Goal: Task Accomplishment & Management: Manage account settings

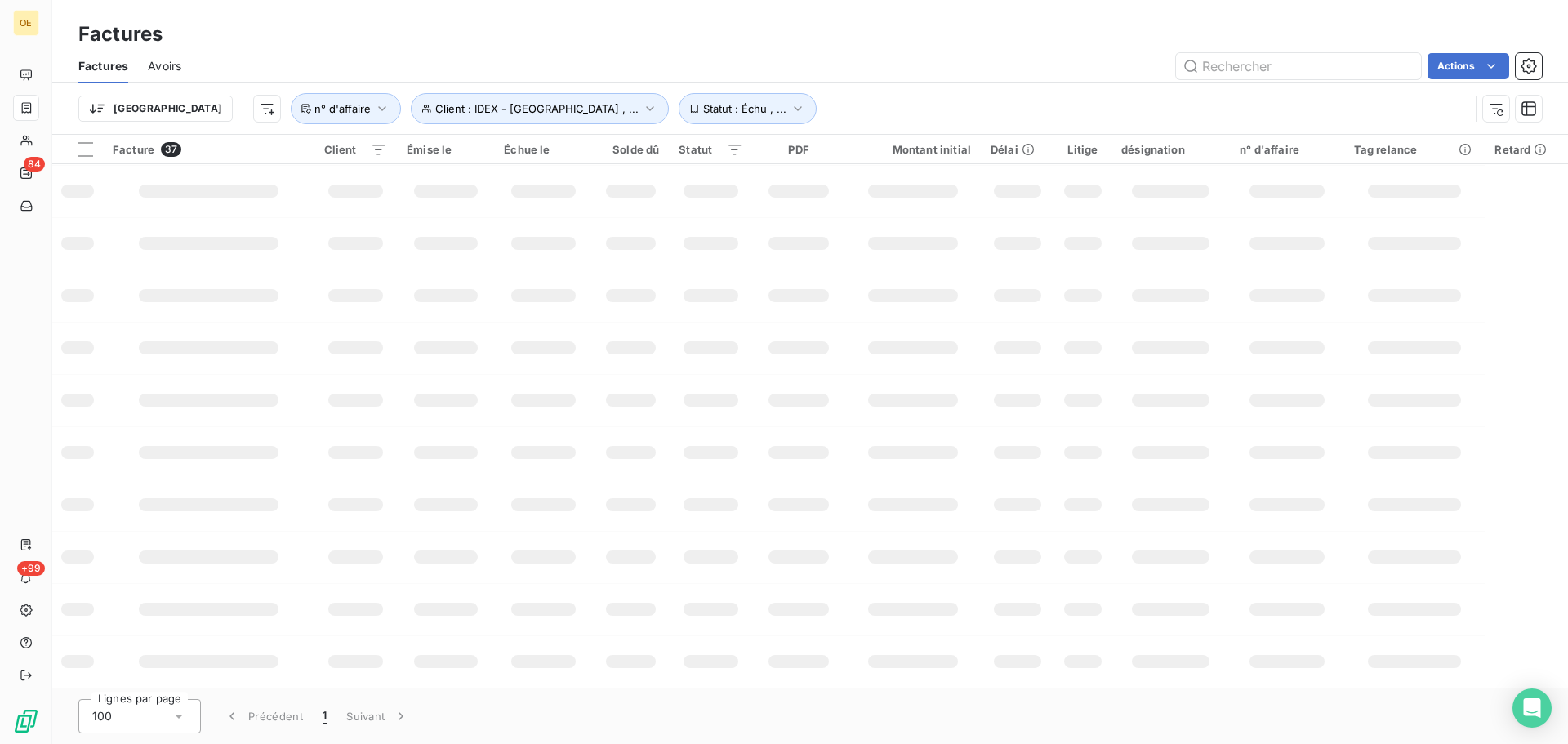
scroll to position [770, 0]
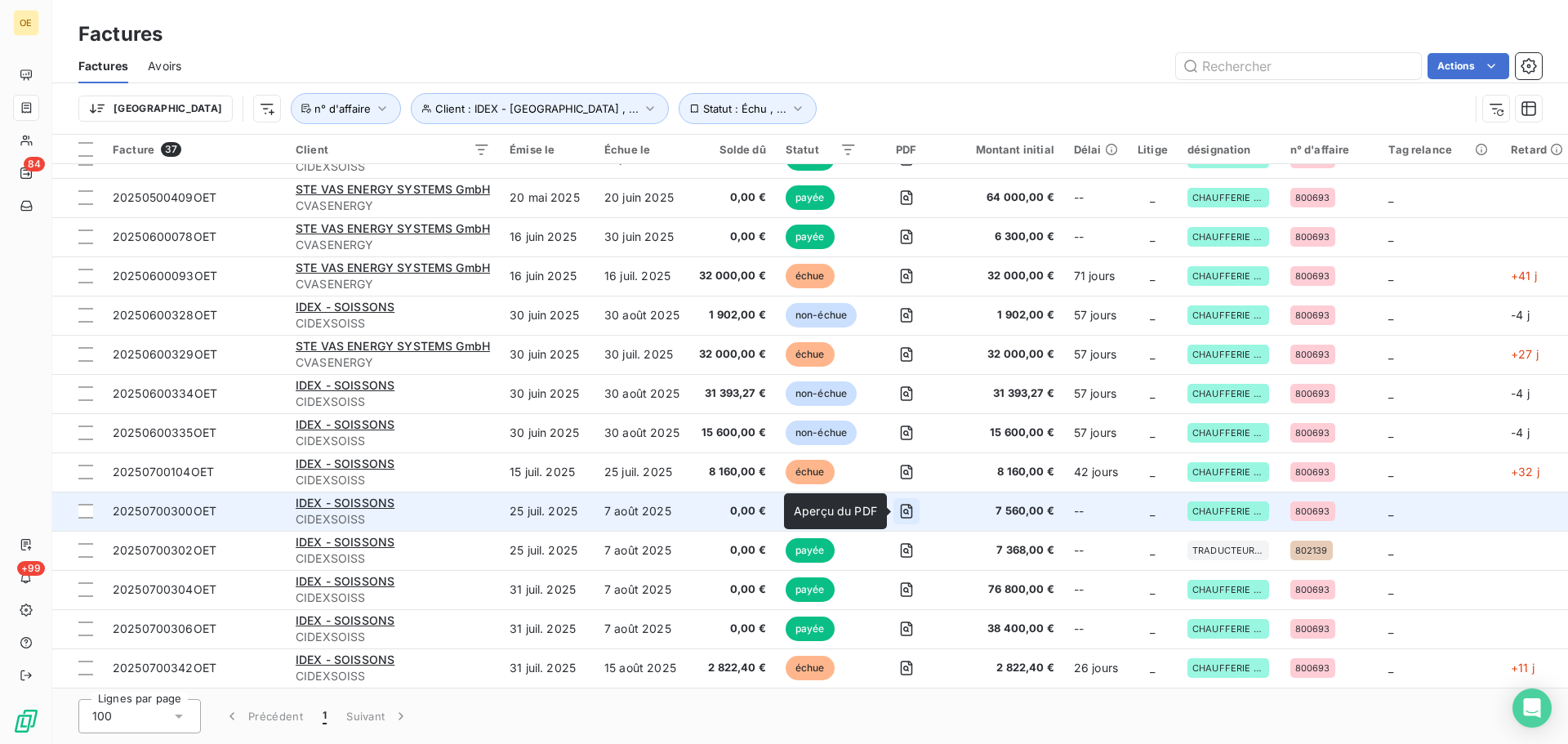
click at [911, 511] on icon "button" at bounding box center [906, 511] width 16 height 16
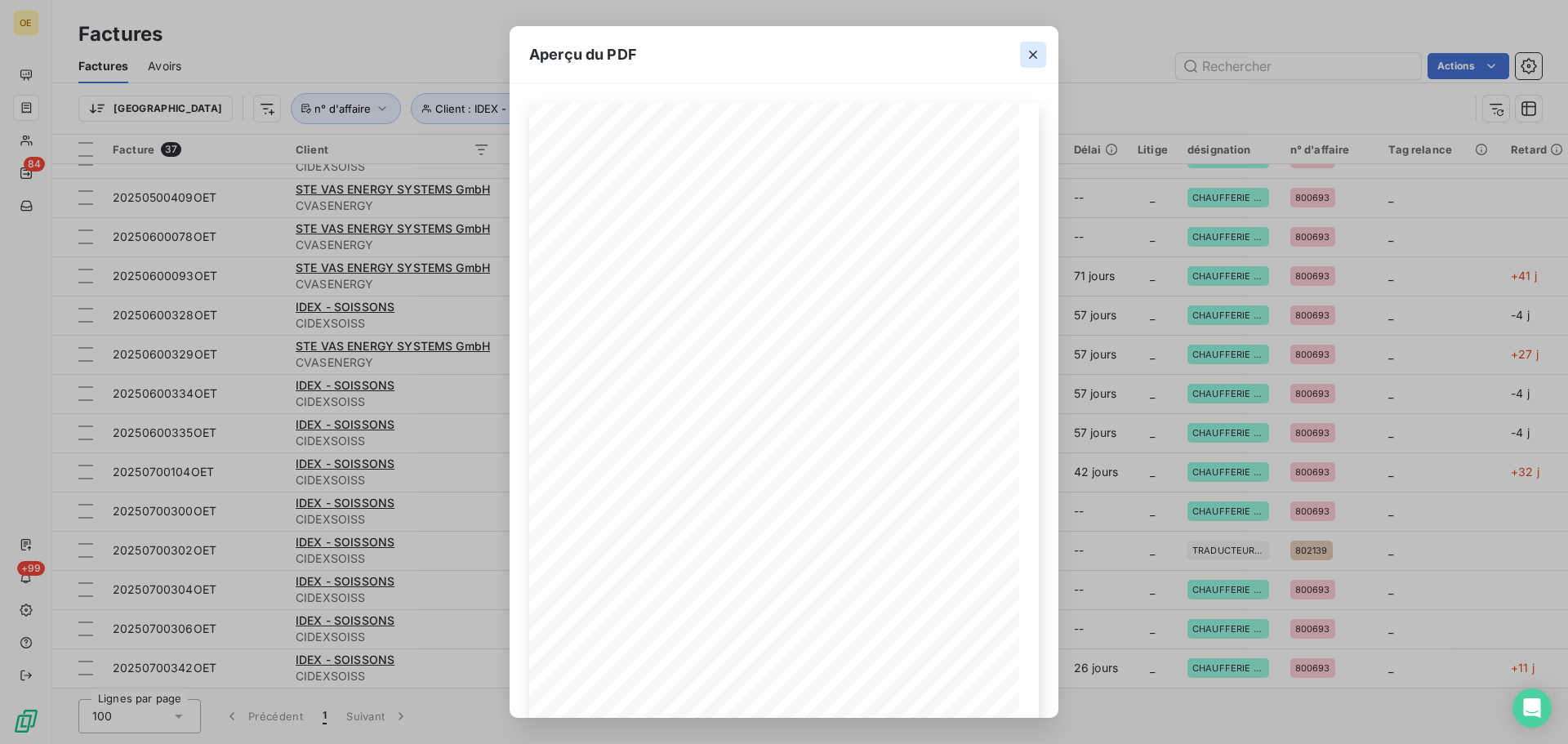
click at [1030, 55] on icon "button" at bounding box center [1033, 54] width 16 height 16
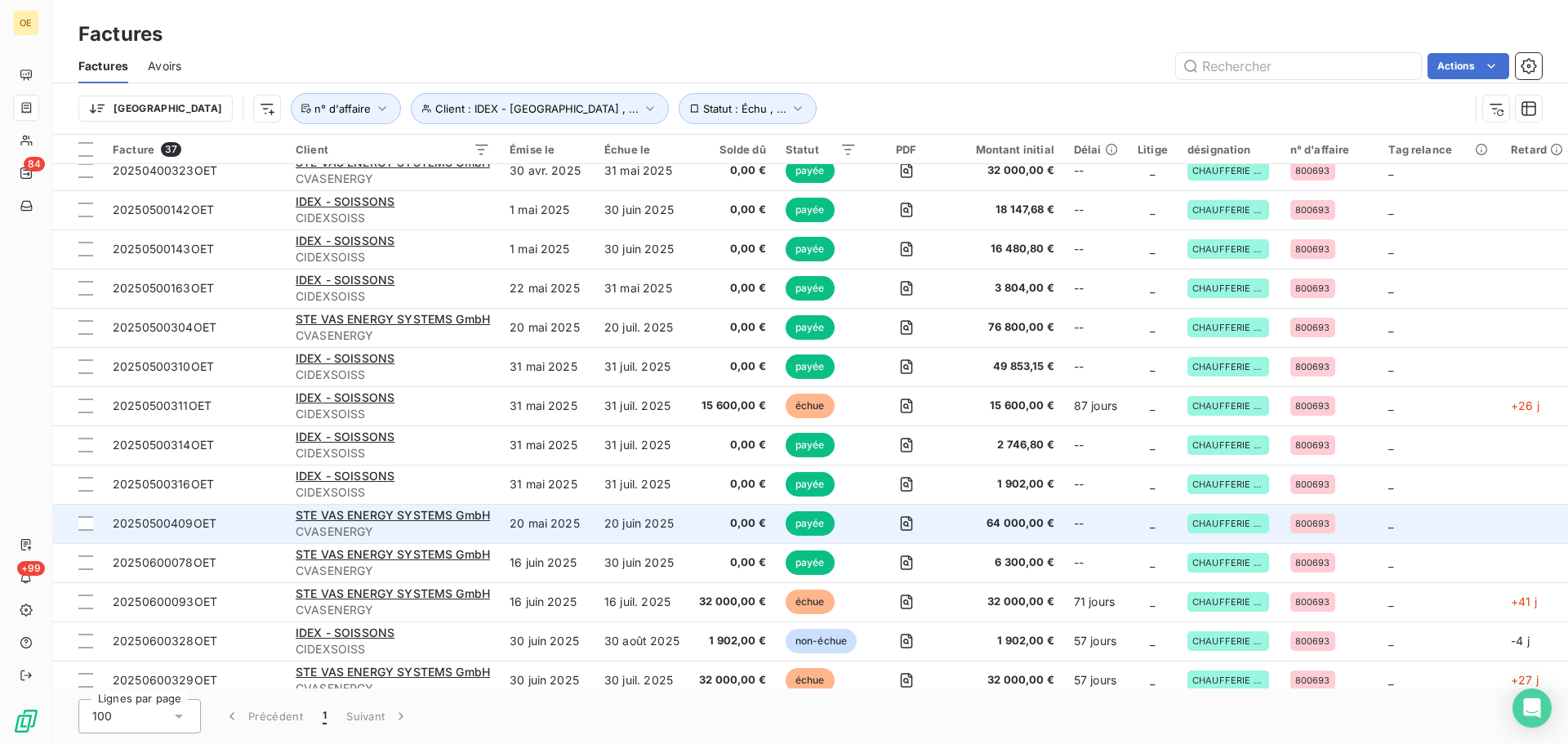
scroll to position [444, 0]
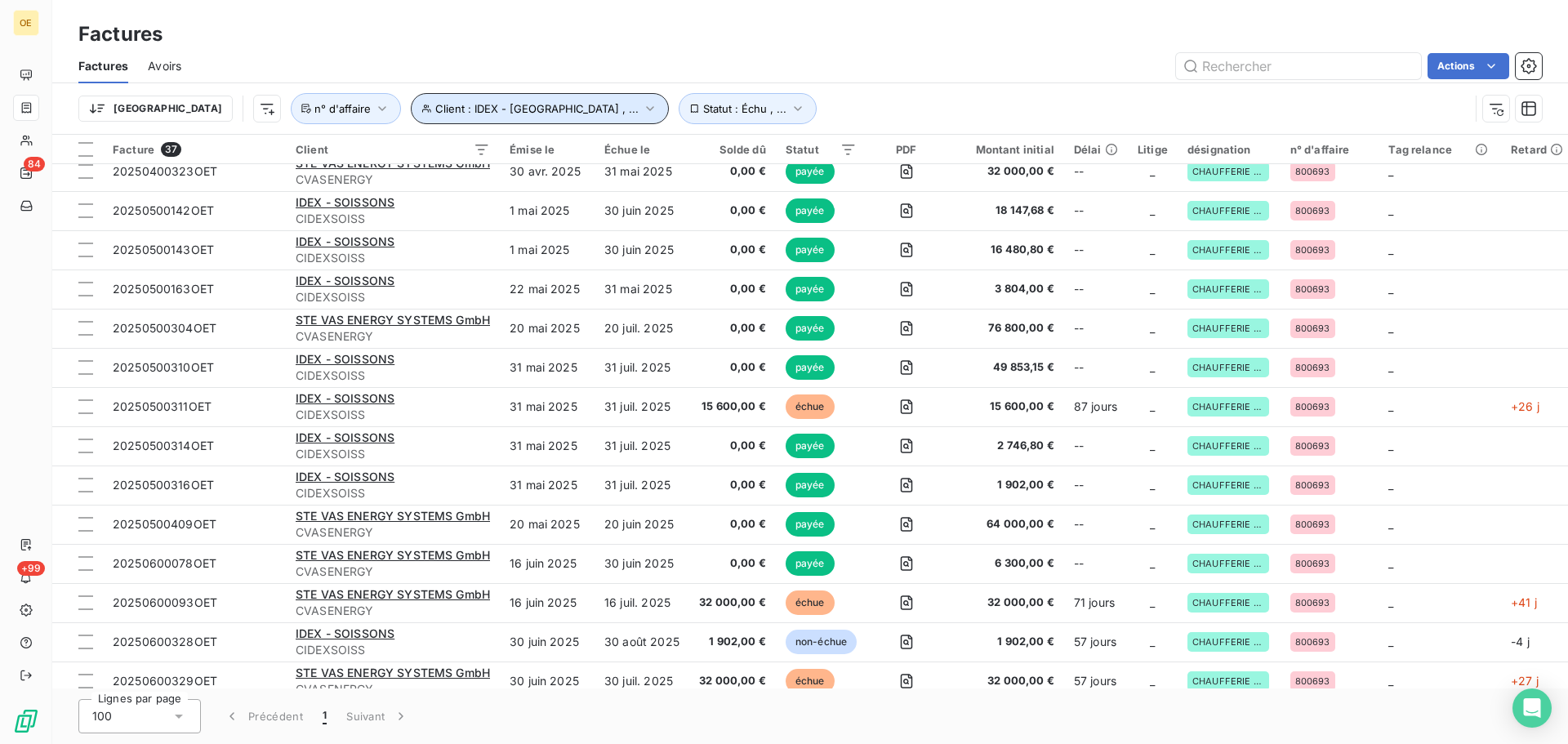
click at [646, 109] on icon "button" at bounding box center [649, 109] width 7 height 5
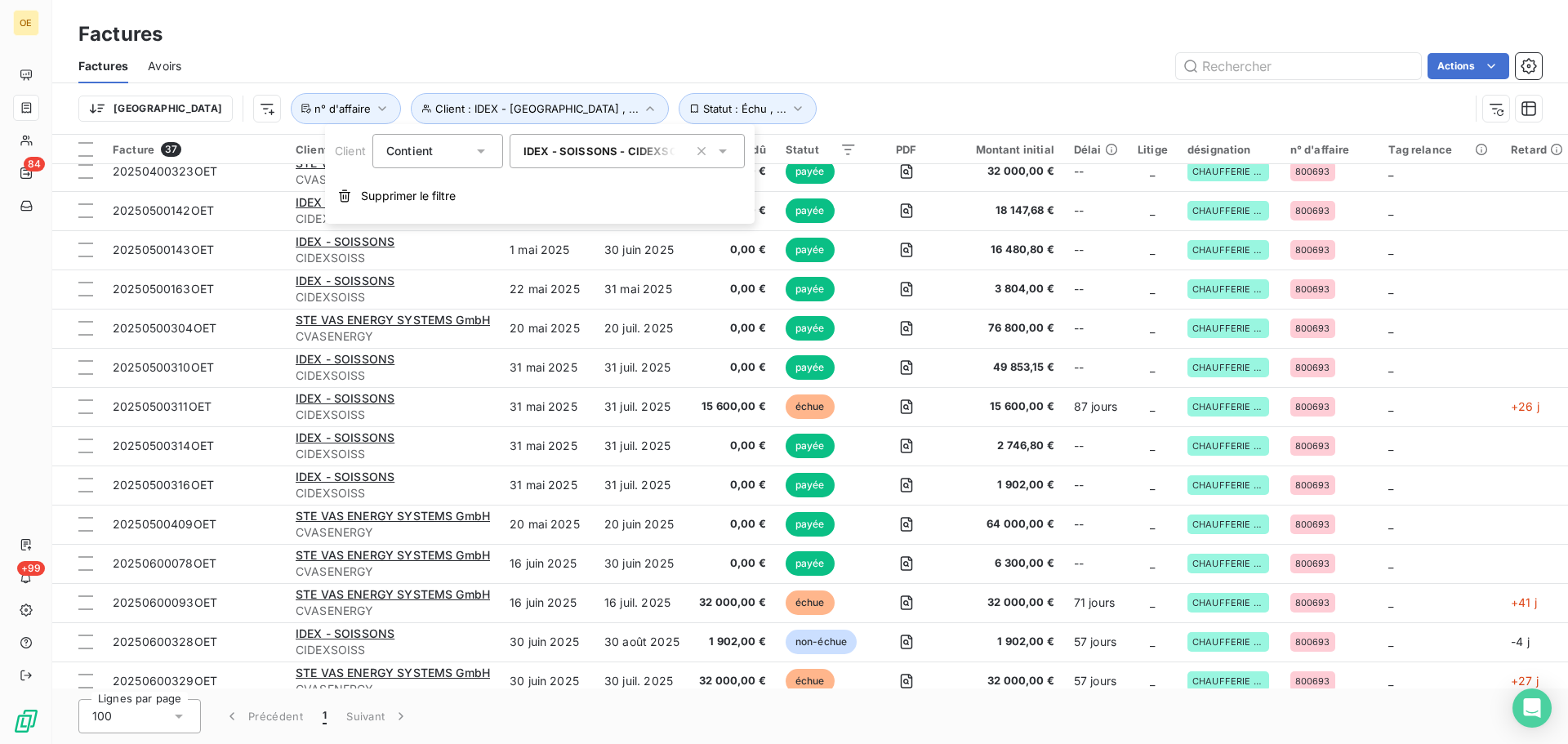
click at [725, 153] on icon at bounding box center [723, 151] width 16 height 16
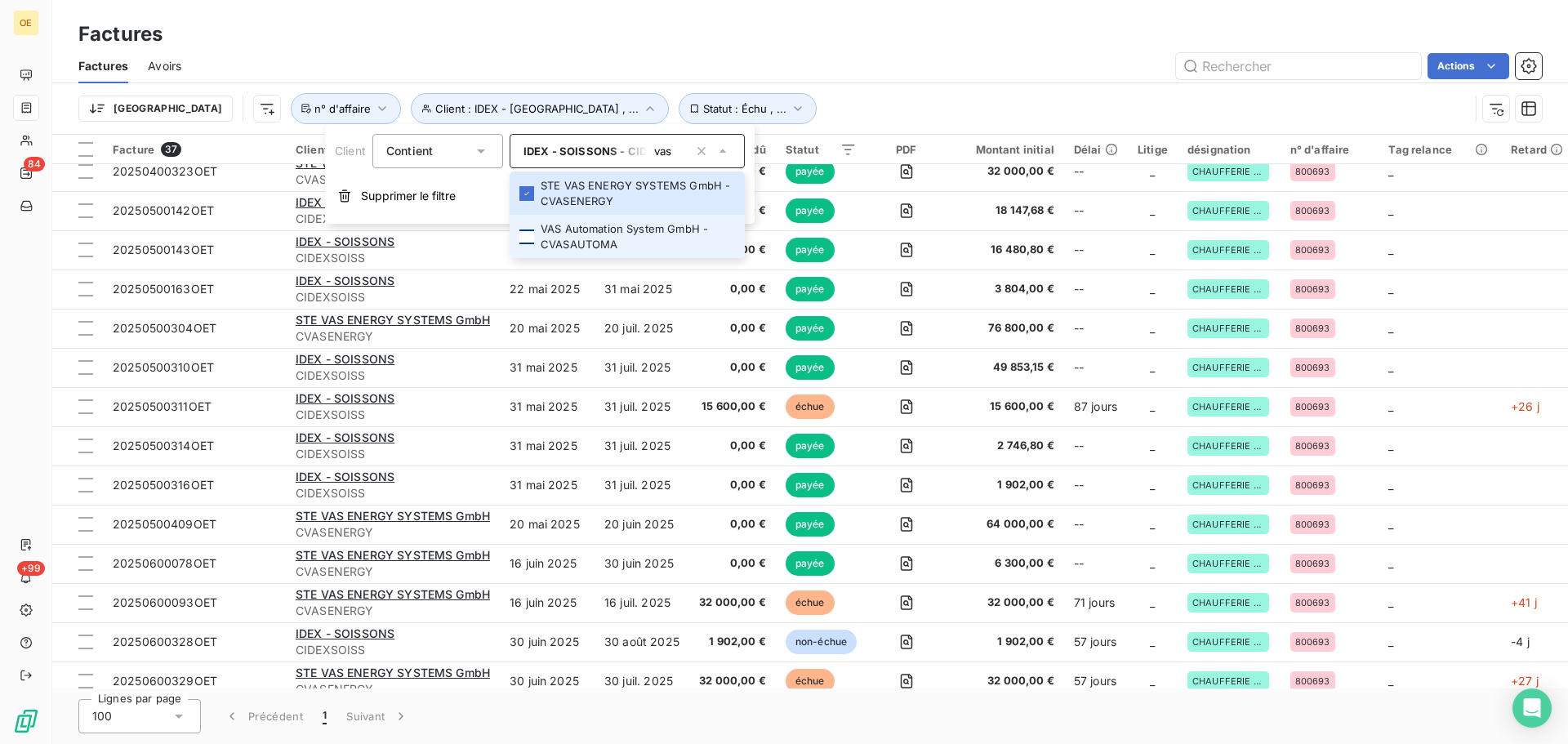
type input "vas"
click at [530, 238] on div at bounding box center [527, 237] width 15 height 15
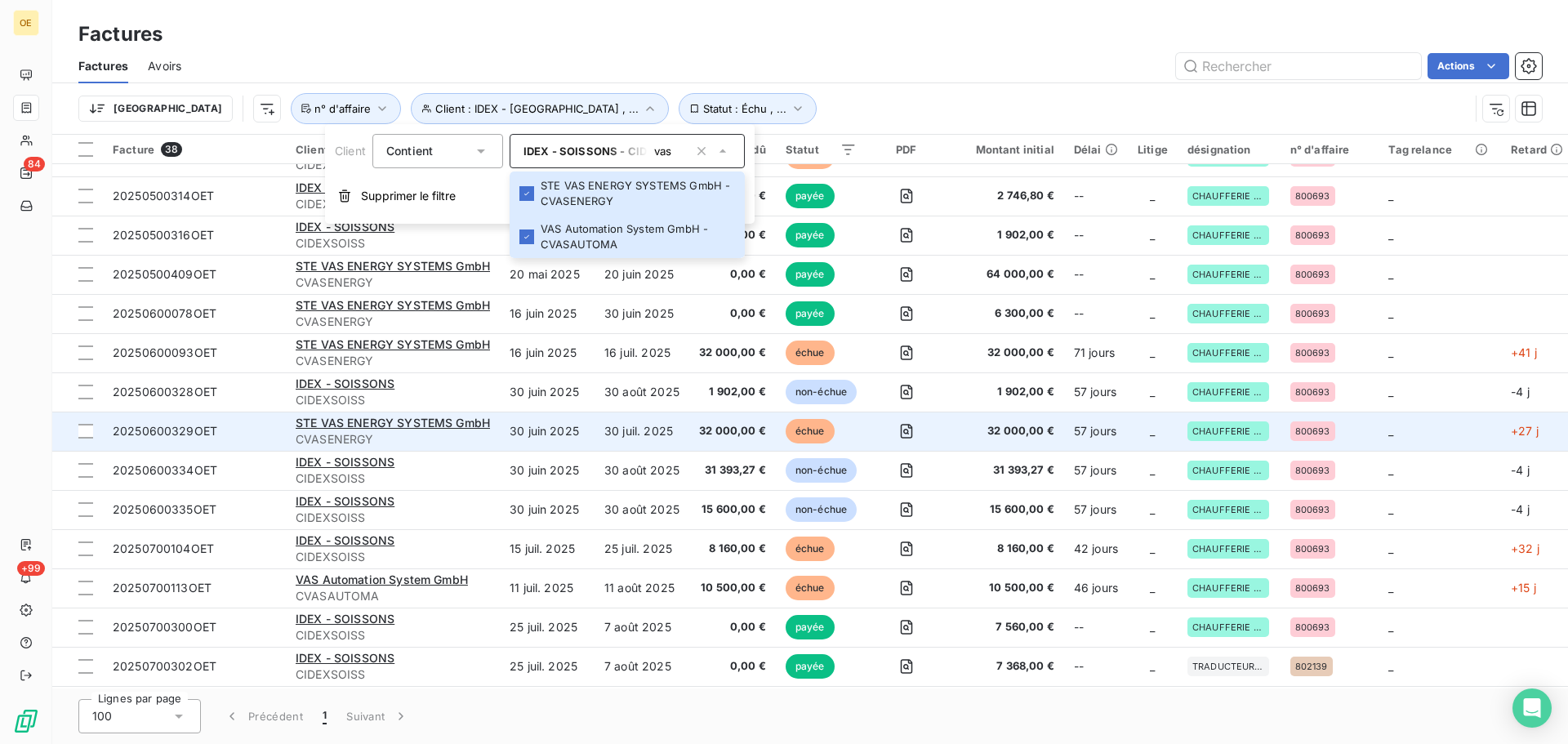
scroll to position [770, 0]
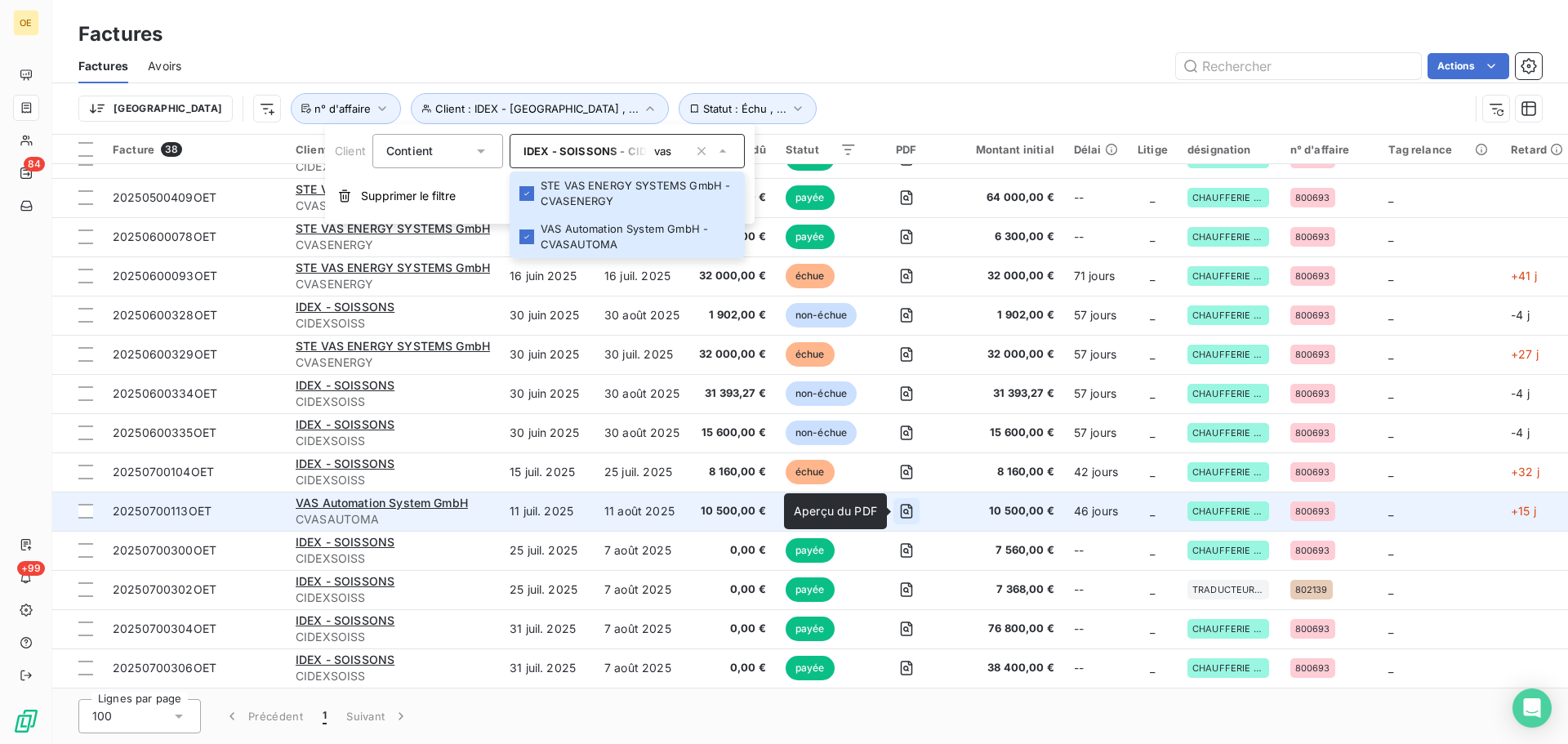
click at [908, 511] on icon "button" at bounding box center [906, 511] width 16 height 16
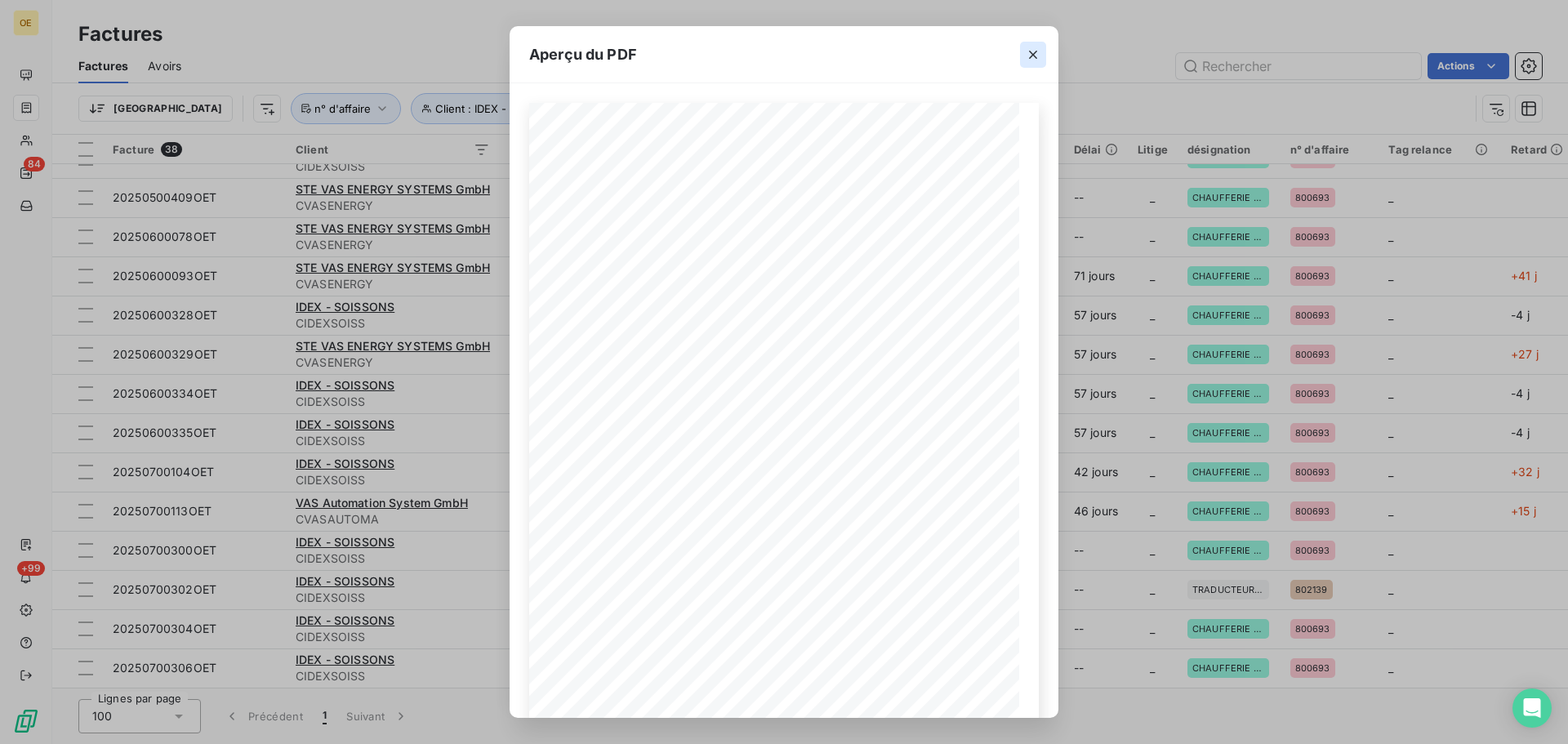
click at [1030, 51] on icon "button" at bounding box center [1033, 54] width 8 height 8
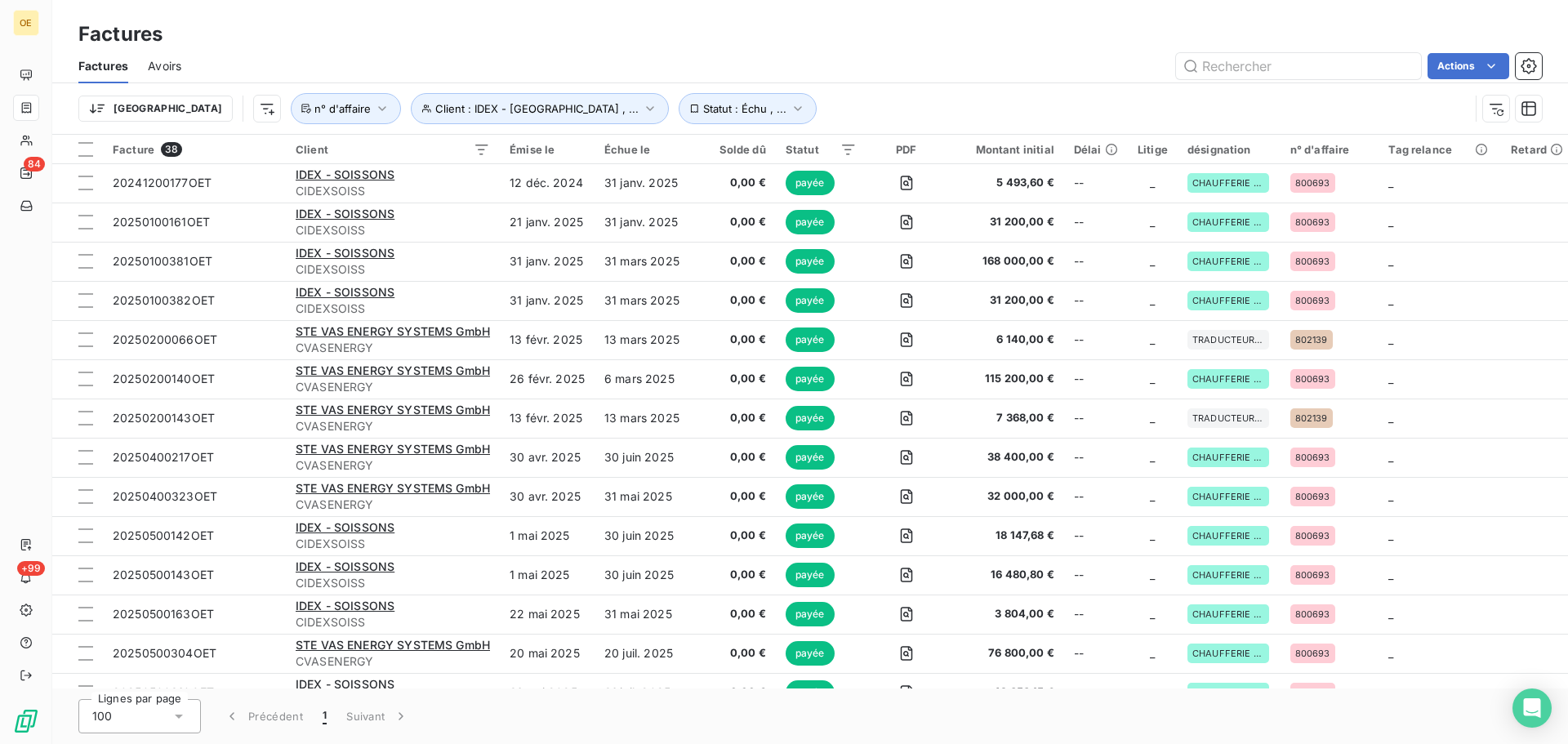
scroll to position [117, 0]
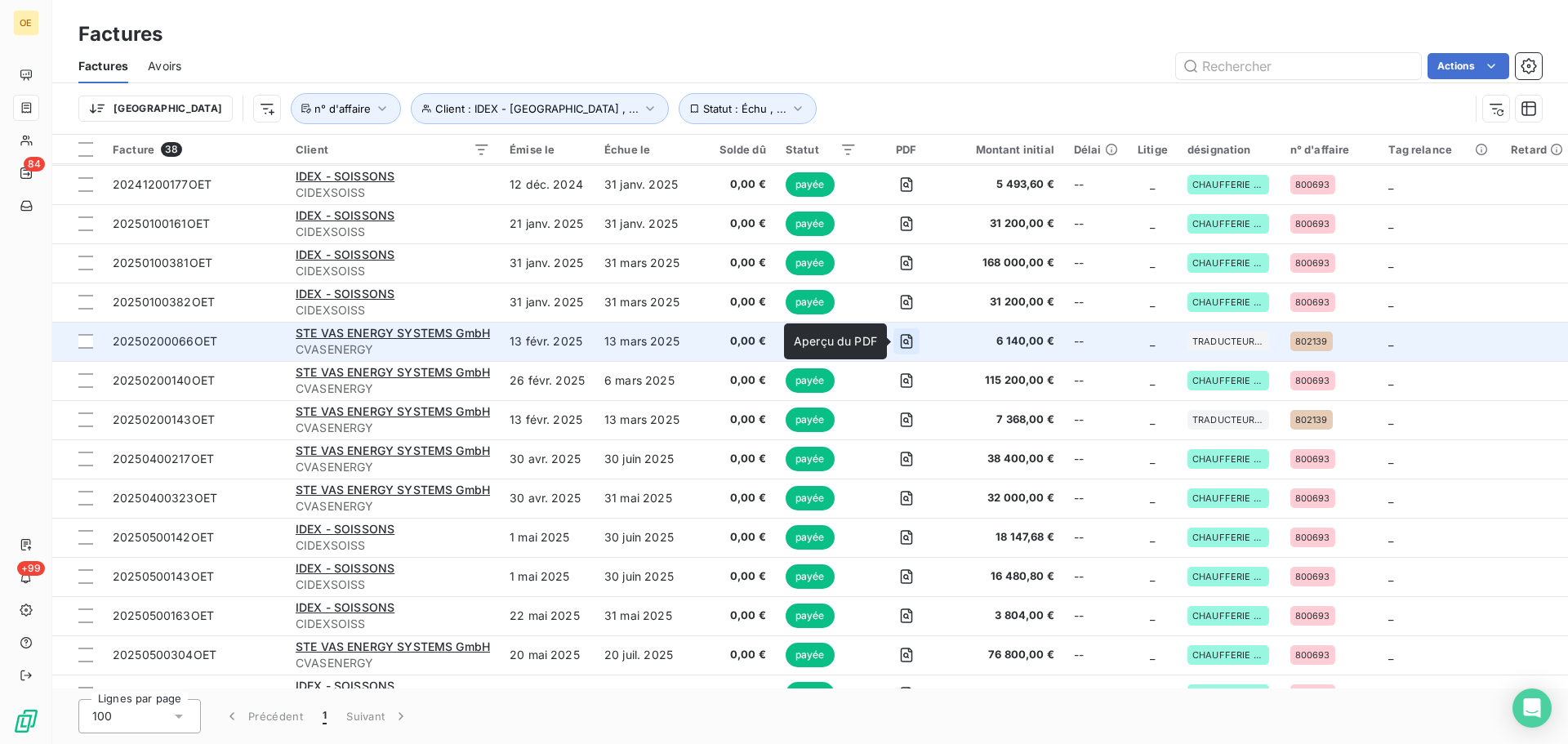
click at [906, 341] on icon "button" at bounding box center [906, 341] width 6 height 6
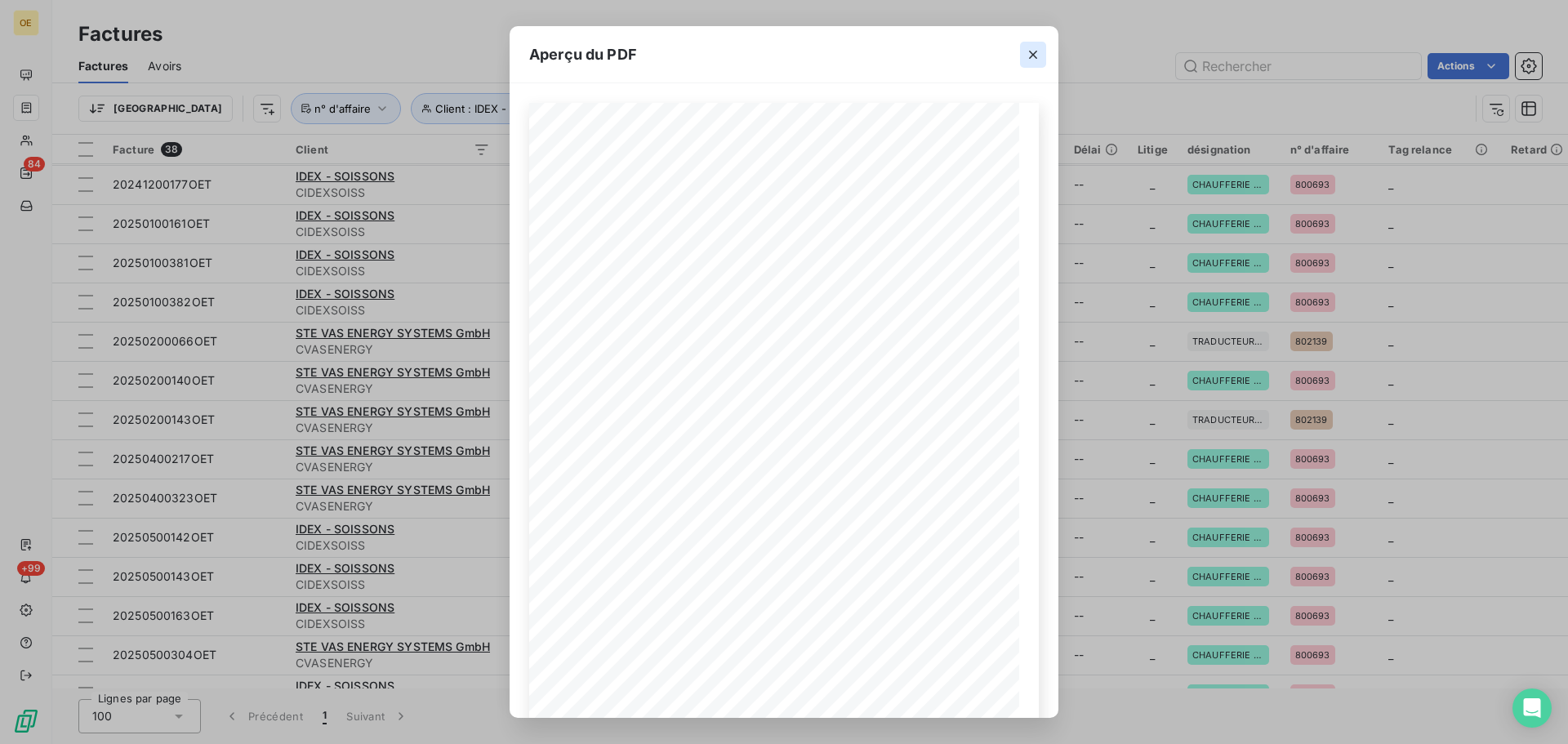
click at [1028, 56] on icon "button" at bounding box center [1033, 54] width 16 height 16
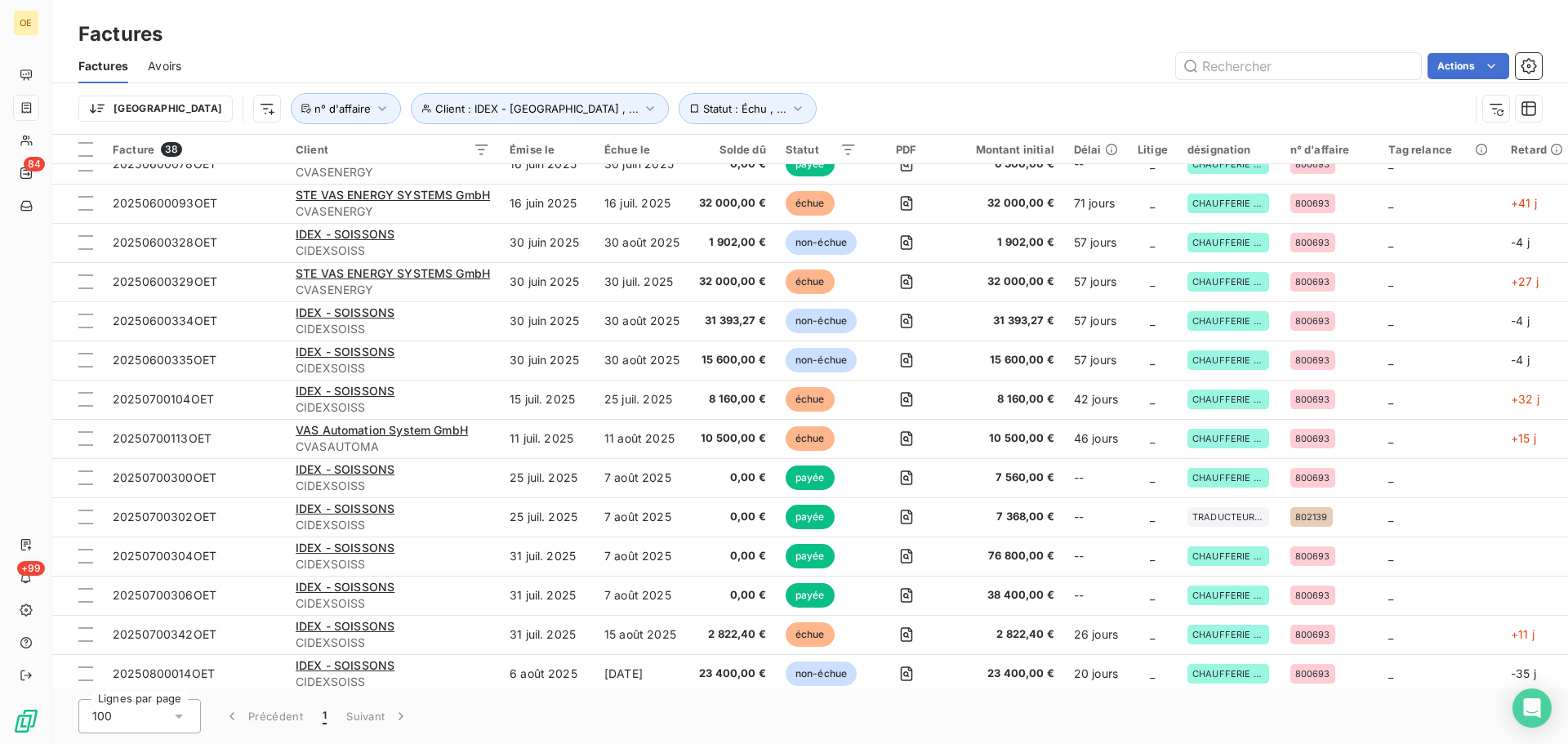
scroll to position [852, 0]
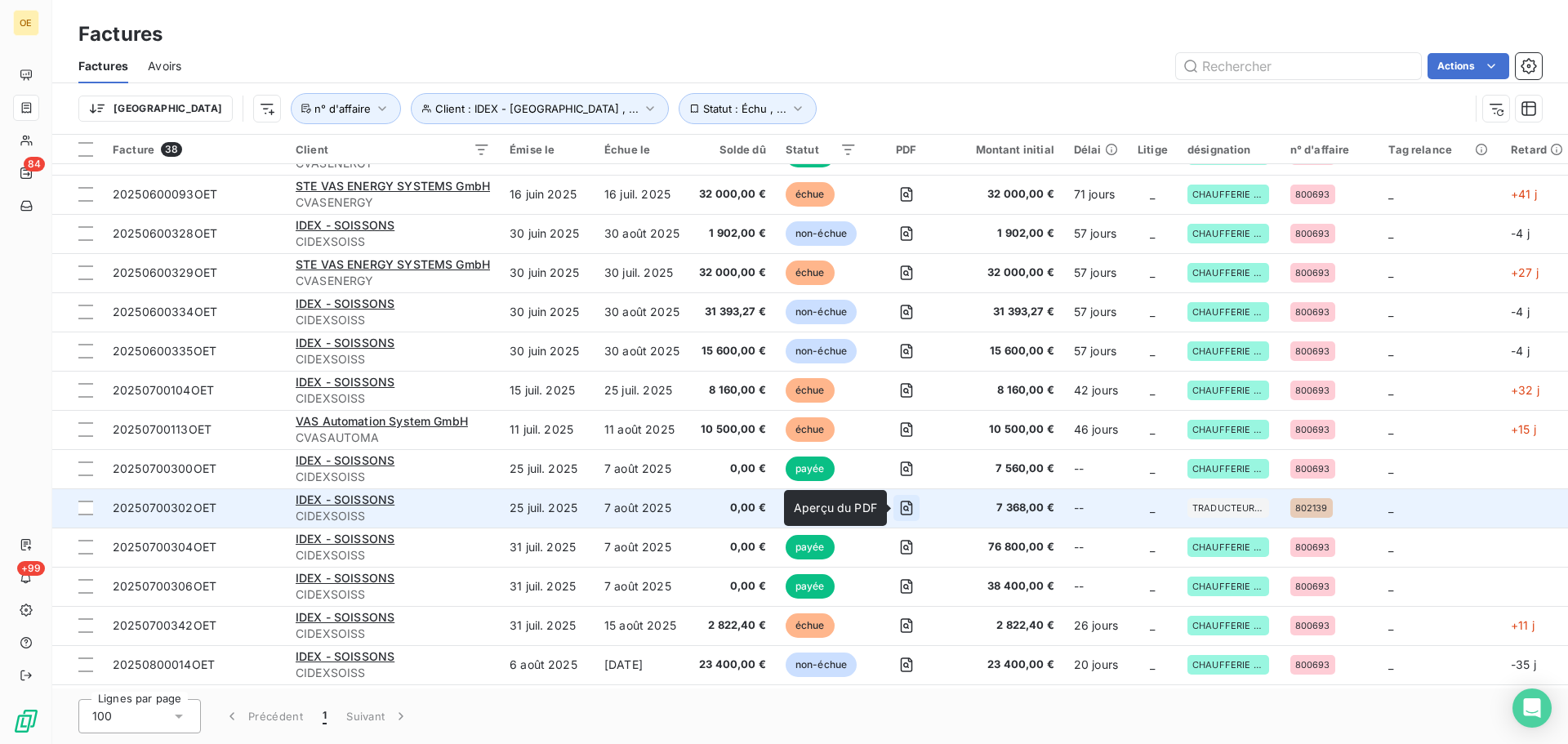
click at [909, 505] on icon "button" at bounding box center [906, 508] width 16 height 16
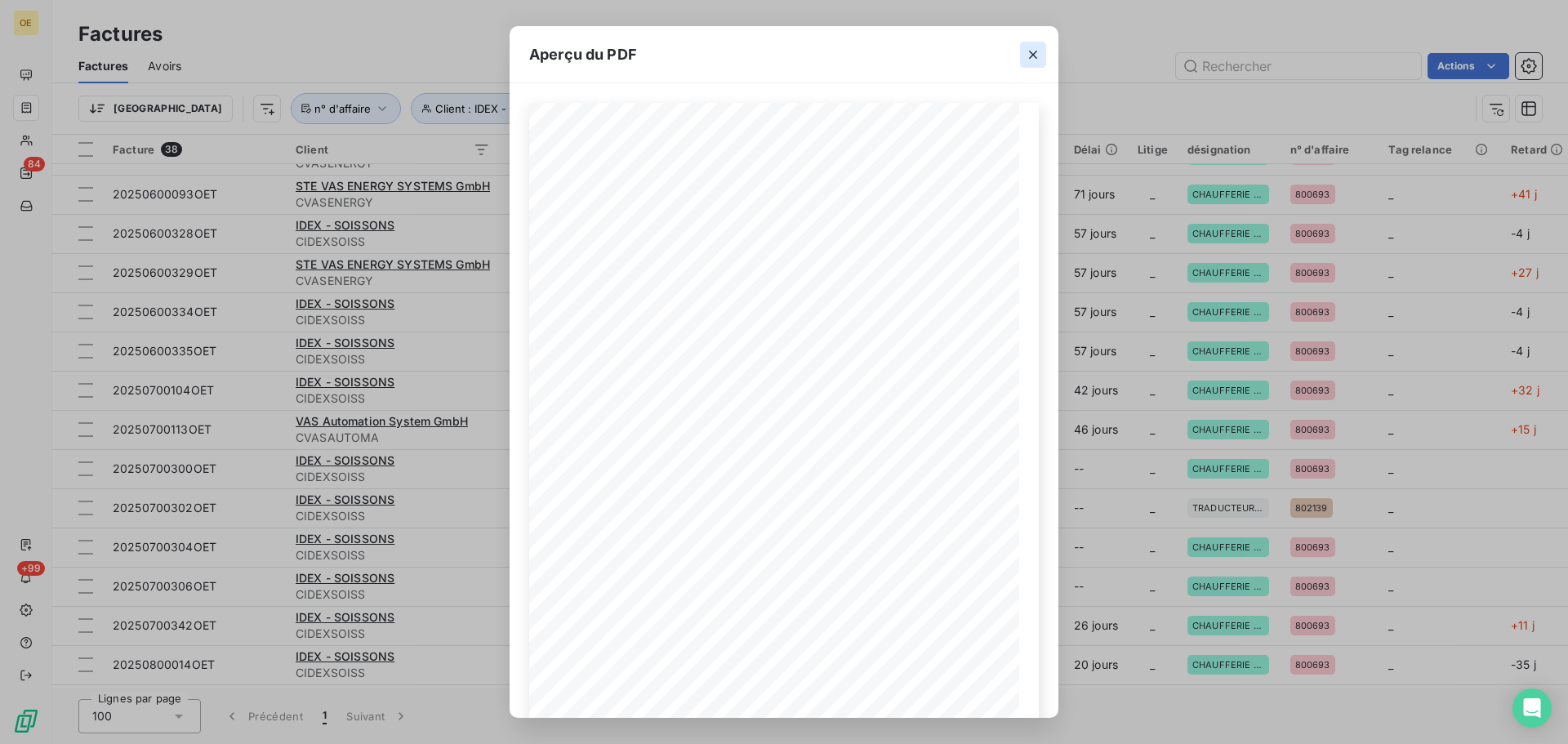
click at [1033, 54] on icon "button" at bounding box center [1033, 54] width 8 height 8
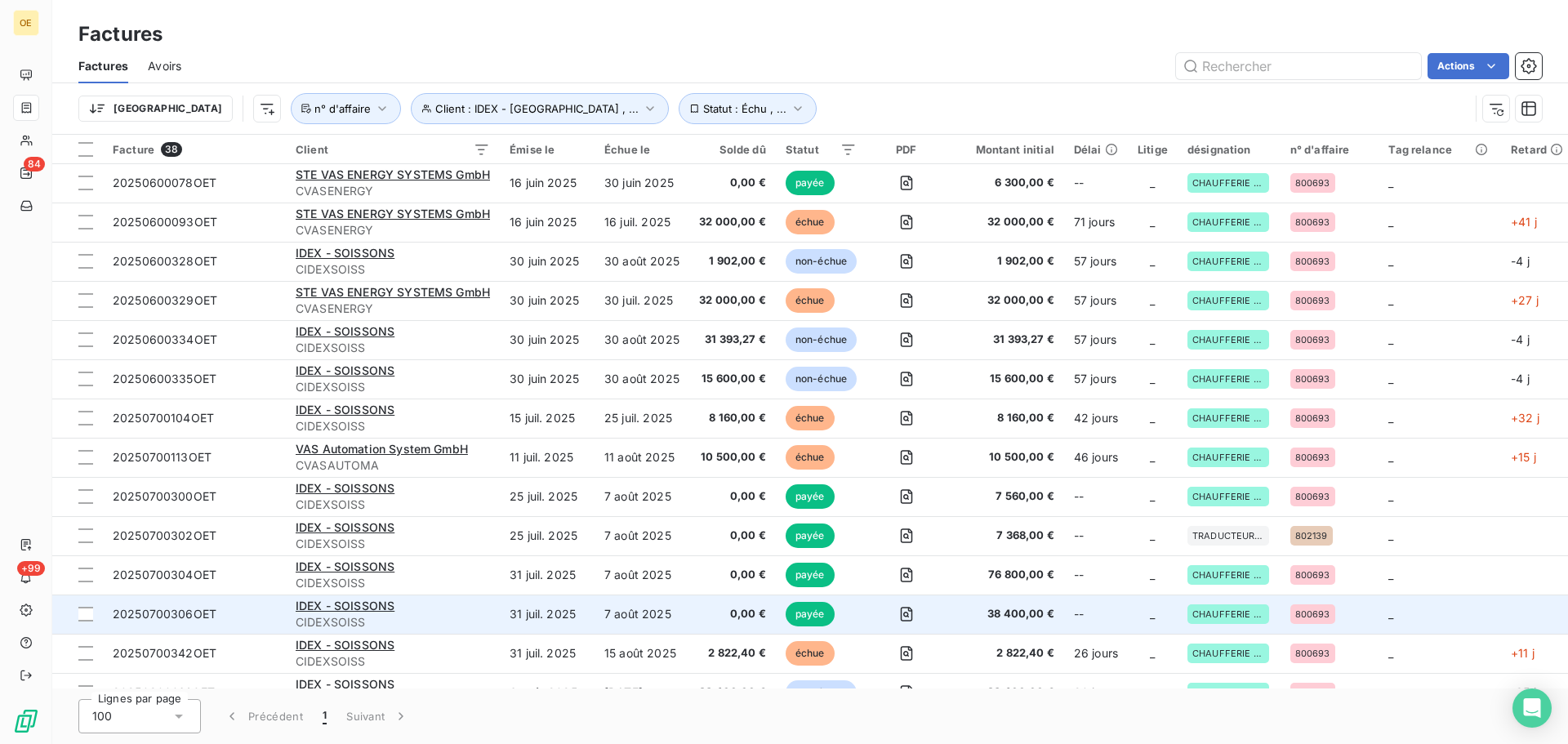
scroll to position [809, 0]
